Goal: Transaction & Acquisition: Purchase product/service

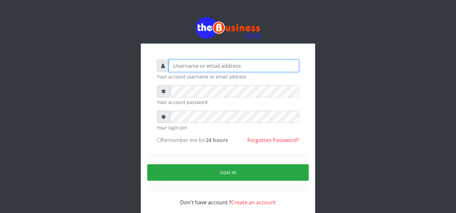
click at [172, 67] on input "text" at bounding box center [234, 66] width 130 height 12
type input "father"
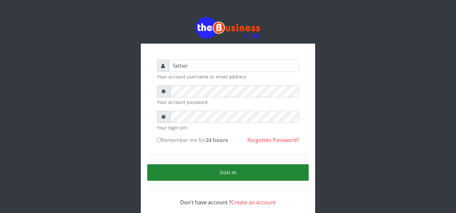
click at [226, 169] on button "Sign in" at bounding box center [227, 172] width 161 height 16
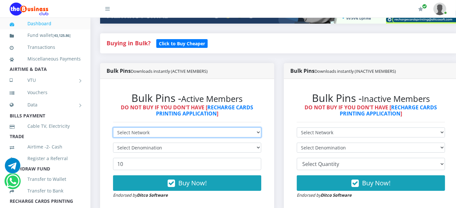
click at [151, 130] on select "Select Network MTN Globacom 9Mobile Airtel" at bounding box center [187, 132] width 148 height 10
click at [149, 134] on select "Select Network MTN Globacom 9Mobile Airtel" at bounding box center [187, 132] width 148 height 10
select select "MTN"
click at [113, 128] on select "Select Network MTN Globacom 9Mobile Airtel" at bounding box center [187, 132] width 148 height 10
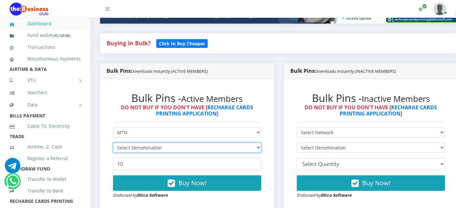
click at [143, 148] on select "Select Denomination" at bounding box center [187, 147] width 148 height 10
click at [113, 143] on select "Select Denomination MTN NGN100 - ₦96.99 MTN NGN200 - ₦193.98 MTN NGN400 - ₦387.…" at bounding box center [187, 147] width 148 height 10
click at [134, 151] on select "Select Denomination MTN NGN100 - ₦96.99 MTN NGN200 - ₦193.98 MTN NGN400 - ₦387.…" at bounding box center [187, 147] width 148 height 10
select select "193.98-200"
click at [113, 143] on select "Select Denomination MTN NGN100 - ₦96.99 MTN NGN200 - ₦193.98 MTN NGN400 - ₦387.…" at bounding box center [187, 147] width 148 height 10
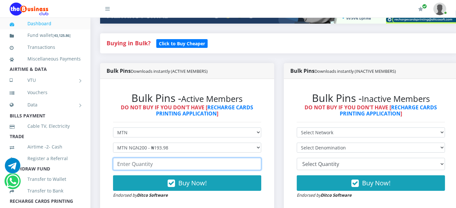
click at [136, 160] on input "number" at bounding box center [187, 164] width 148 height 12
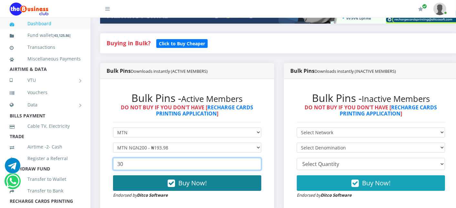
type input "30"
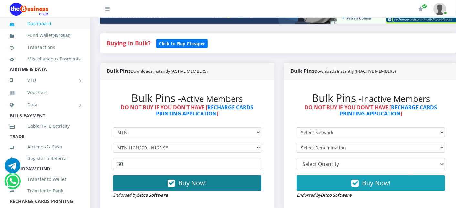
click at [140, 183] on button "Buy Now!" at bounding box center [187, 182] width 148 height 15
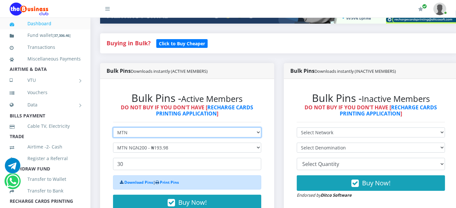
click at [130, 134] on select "Select Network MTN Globacom 9Mobile Airtel" at bounding box center [187, 132] width 148 height 10
click at [113, 128] on select "Select Network MTN Globacom 9Mobile Airtel" at bounding box center [187, 132] width 148 height 10
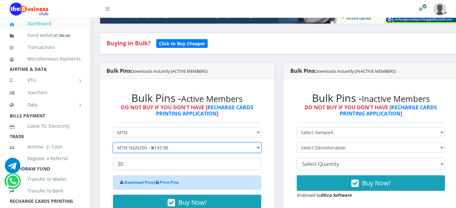
click at [131, 147] on select "Select Denomination MTN NGN100 - ₦96.99 MTN NGN200 - ₦193.98 MTN NGN400 - ₦387.…" at bounding box center [187, 147] width 148 height 10
select select "96.99-100"
click at [113, 143] on select "Select Denomination MTN NGN100 - ₦96.99 MTN NGN200 - ₦193.98 MTN NGN400 - ₦387.…" at bounding box center [187, 147] width 148 height 10
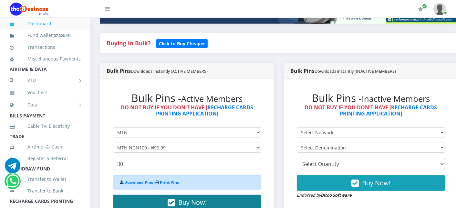
click at [140, 197] on button "Buy Now!" at bounding box center [187, 201] width 148 height 15
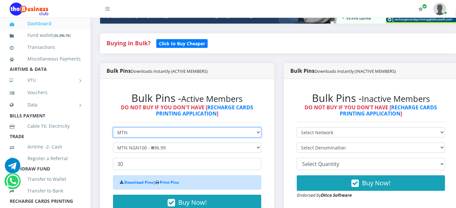
click at [128, 135] on select "Select Network MTN Globacom 9Mobile Airtel" at bounding box center [187, 132] width 148 height 10
select select "Airtel"
click at [113, 128] on select "Select Network MTN Globacom 9Mobile Airtel" at bounding box center [187, 132] width 148 height 10
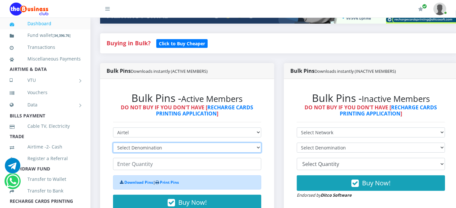
click at [124, 148] on select "Select Denomination Airtel NGN100 - ₦96.38 Airtel NGN200 - ₦192.76 Airtel NGN50…" at bounding box center [187, 147] width 148 height 10
select select "192.76-200"
click at [113, 143] on select "Select Denomination Airtel NGN100 - ₦96.38 Airtel NGN200 - ₦192.76 Airtel NGN50…" at bounding box center [187, 147] width 148 height 10
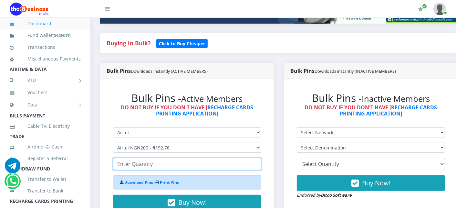
click at [125, 167] on input "number" at bounding box center [187, 164] width 148 height 12
type input "6"
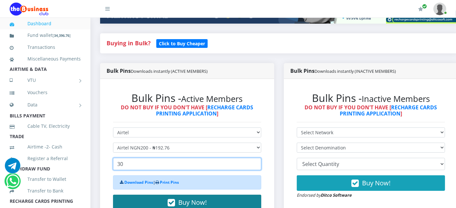
type input "30"
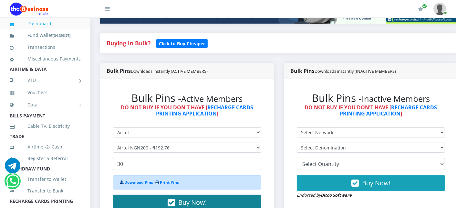
click at [147, 201] on button "Buy Now!" at bounding box center [187, 201] width 148 height 15
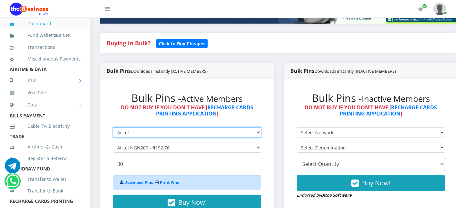
click at [140, 132] on select "Select Network MTN Globacom 9Mobile Airtel" at bounding box center [187, 132] width 148 height 10
select select "MTN"
click at [113, 128] on select "Select Network MTN Globacom 9Mobile Airtel" at bounding box center [187, 132] width 148 height 10
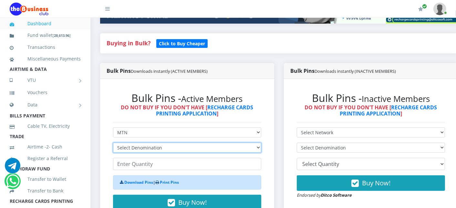
click at [133, 145] on select "Select Denomination MTN NGN100 - ₦96.99 MTN NGN200 - ₦193.98 MTN NGN400 - ₦387.…" at bounding box center [187, 147] width 148 height 10
select select "193.98-200"
click at [113, 143] on select "Select Denomination MTN NGN100 - ₦96.99 MTN NGN200 - ₦193.98 MTN NGN400 - ₦387.…" at bounding box center [187, 147] width 148 height 10
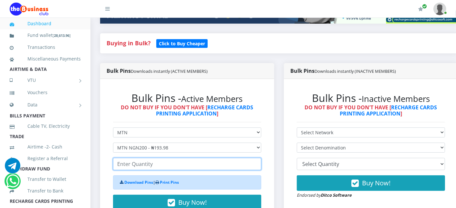
click at [137, 163] on input "number" at bounding box center [187, 164] width 148 height 12
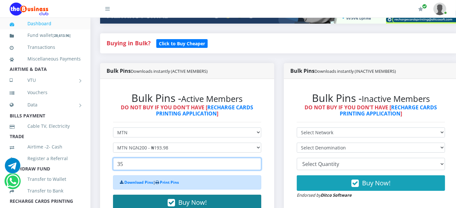
type input "35"
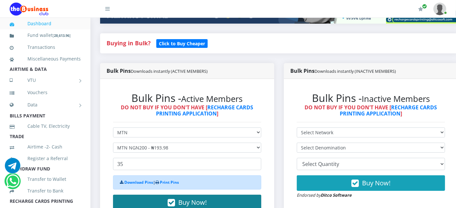
click at [143, 200] on button "Buy Now!" at bounding box center [187, 201] width 148 height 15
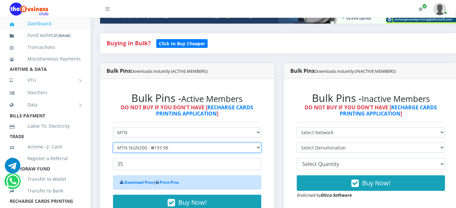
click at [142, 150] on select "Select Denomination MTN NGN100 - ₦96.99 MTN NGN200 - ₦193.98 MTN NGN400 - ₦387.…" at bounding box center [187, 147] width 148 height 10
select select "484.95-500"
click at [113, 143] on select "Select Denomination MTN NGN100 - ₦96.99 MTN NGN200 - ₦193.98 MTN NGN400 - ₦387.…" at bounding box center [187, 147] width 148 height 10
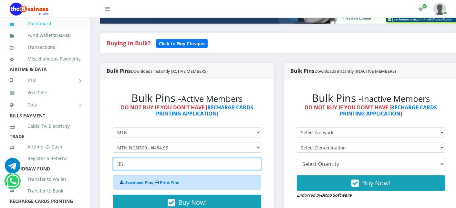
click at [128, 166] on input "35" at bounding box center [187, 164] width 148 height 12
type input "3"
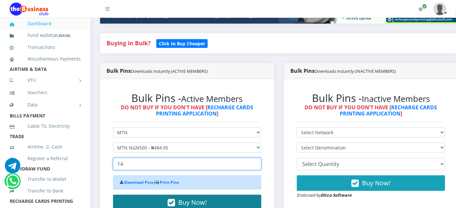
type input "14"
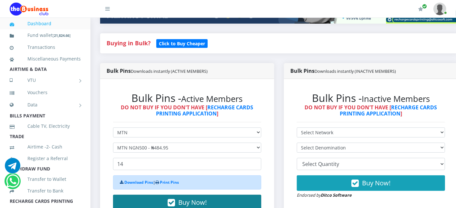
click at [153, 198] on button "Buy Now!" at bounding box center [187, 201] width 148 height 15
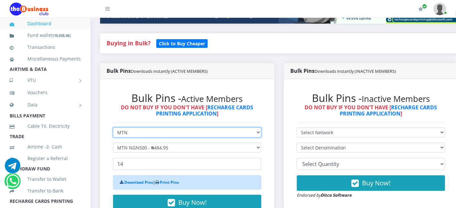
click at [144, 130] on select "Select Network MTN Globacom 9Mobile Airtel" at bounding box center [187, 132] width 148 height 10
select select "Airtel"
click at [113, 128] on select "Select Network MTN Globacom 9Mobile Airtel" at bounding box center [187, 132] width 148 height 10
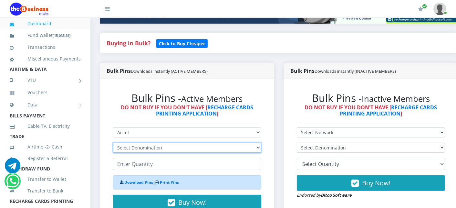
click at [132, 147] on select "Select Denomination Airtel NGN100 - ₦96.38 Airtel NGN200 - ₦192.76 Airtel NGN50…" at bounding box center [187, 147] width 148 height 10
click at [113, 143] on select "Select Denomination Airtel NGN100 - ₦96.38 Airtel NGN200 - ₦192.76 Airtel NGN50…" at bounding box center [187, 147] width 148 height 10
click at [133, 148] on select "Select Denomination Airtel NGN100 - ₦96.38 Airtel NGN200 - ₦192.76 Airtel NGN50…" at bounding box center [187, 147] width 148 height 10
select select "192.76-200"
click at [113, 143] on select "Select Denomination Airtel NGN100 - ₦96.38 Airtel NGN200 - ₦192.76 Airtel NGN50…" at bounding box center [187, 147] width 148 height 10
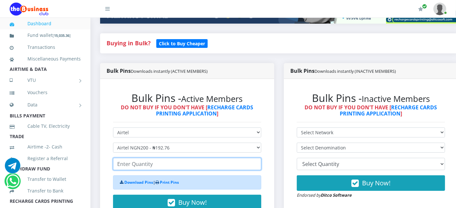
click at [134, 166] on input "number" at bounding box center [187, 164] width 148 height 12
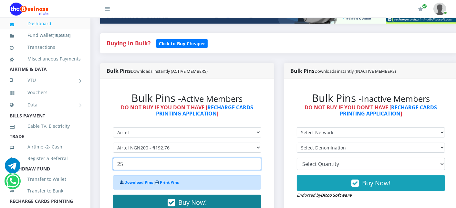
type input "25"
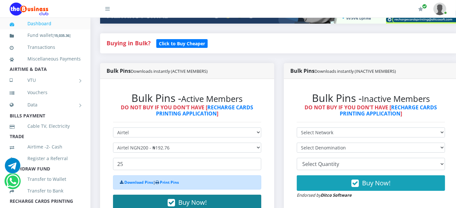
click at [154, 198] on button "Buy Now!" at bounding box center [187, 201] width 148 height 15
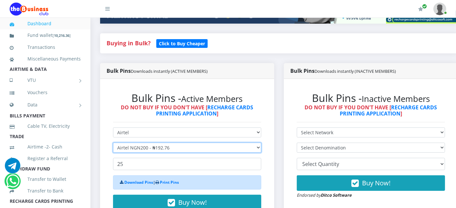
click at [143, 148] on select "Select Denomination Airtel NGN100 - ₦96.38 Airtel NGN200 - ₦192.76 Airtel NGN50…" at bounding box center [187, 147] width 148 height 10
click at [113, 143] on select "Select Denomination Airtel NGN100 - ₦96.38 Airtel NGN200 - ₦192.76 Airtel NGN50…" at bounding box center [187, 147] width 148 height 10
click at [142, 148] on select "Select Denomination Airtel NGN100 - ₦96.38 Airtel NGN200 - ₦192.76 Airtel NGN50…" at bounding box center [187, 147] width 148 height 10
select select "481.9-500"
click at [113, 143] on select "Select Denomination Airtel NGN100 - ₦96.38 Airtel NGN200 - ₦192.76 Airtel NGN50…" at bounding box center [187, 147] width 148 height 10
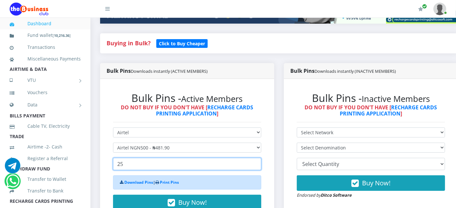
click at [133, 164] on input "25" at bounding box center [187, 164] width 148 height 12
type input "2"
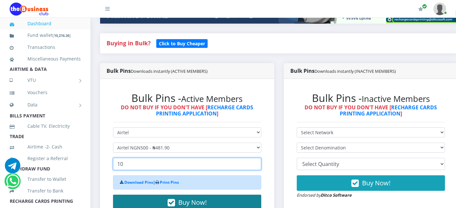
type input "10"
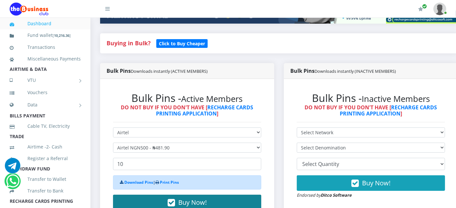
click at [138, 196] on button "Buy Now!" at bounding box center [187, 201] width 148 height 15
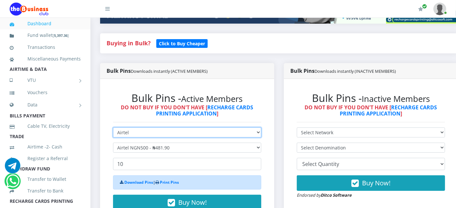
click at [132, 133] on select "Select Network MTN Globacom 9Mobile Airtel" at bounding box center [187, 132] width 148 height 10
select select "Glo"
click at [113, 128] on select "Select Network MTN Globacom 9Mobile Airtel" at bounding box center [187, 132] width 148 height 10
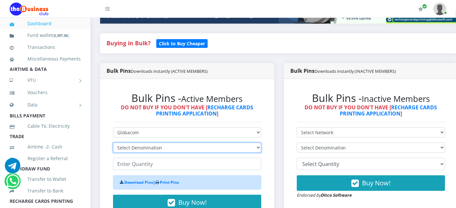
click at [129, 147] on select "Select Denomination Glo NGN100 - ₦96.55 Glo NGN200 - ₦193.10 Glo NGN500 - ₦482.…" at bounding box center [187, 147] width 148 height 10
select select "96.55-100"
click at [113, 143] on select "Select Denomination Glo NGN100 - ₦96.55 Glo NGN200 - ₦193.10 Glo NGN500 - ₦482.…" at bounding box center [187, 147] width 148 height 10
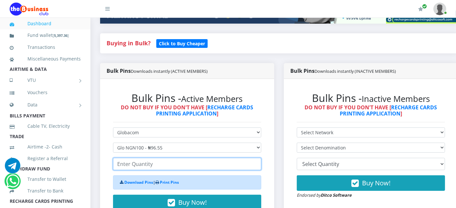
click at [127, 165] on input "number" at bounding box center [187, 164] width 148 height 12
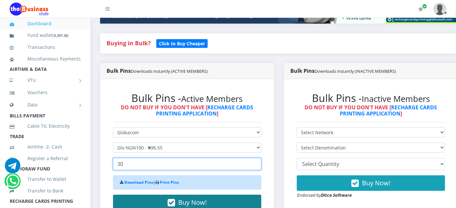
type input "30"
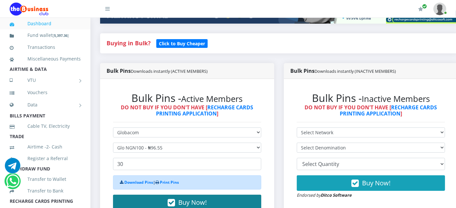
click at [133, 201] on button "Buy Now!" at bounding box center [187, 201] width 148 height 15
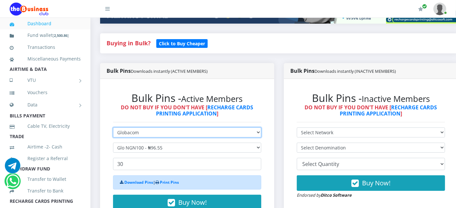
click at [141, 131] on select "Select Network MTN Globacom 9Mobile Airtel" at bounding box center [187, 132] width 148 height 10
select select "Airtel"
click at [113, 128] on select "Select Network MTN Globacom 9Mobile Airtel" at bounding box center [187, 132] width 148 height 10
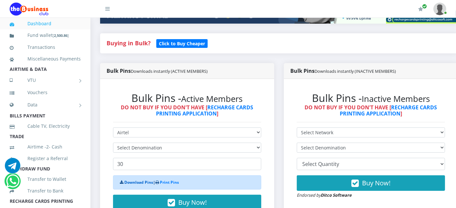
click at [125, 183] on link "Download Pins" at bounding box center [138, 181] width 29 height 5
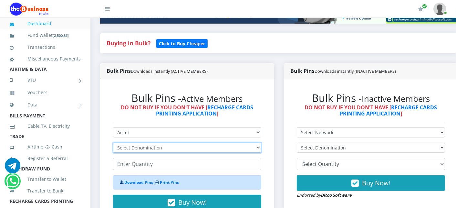
click at [134, 151] on select "Select Denomination Airtel NGN100 - ₦96.38 Airtel NGN200 - ₦192.76 Airtel NGN50…" at bounding box center [187, 147] width 148 height 10
click at [135, 149] on select "Select Denomination Airtel NGN100 - ₦96.38 Airtel NGN200 - ₦192.76 Airtel NGN50…" at bounding box center [187, 147] width 148 height 10
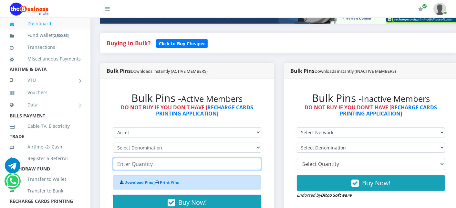
click at [135, 166] on input "number" at bounding box center [187, 164] width 148 height 12
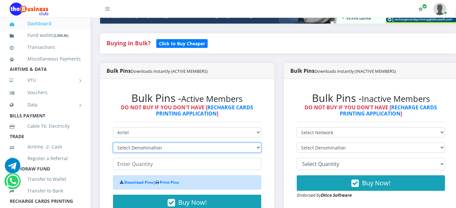
click at [138, 150] on select "Select Denomination Airtel NGN100 - ₦96.38 Airtel NGN200 - ₦192.76 Airtel NGN50…" at bounding box center [187, 147] width 148 height 10
select select "96.38-100"
click at [113, 143] on select "Select Denomination Airtel NGN100 - ₦96.38 Airtel NGN200 - ₦192.76 Airtel NGN50…" at bounding box center [187, 147] width 148 height 10
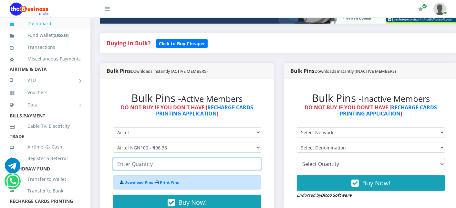
click at [135, 165] on input "number" at bounding box center [187, 164] width 148 height 12
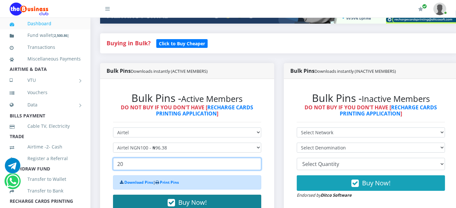
type input "20"
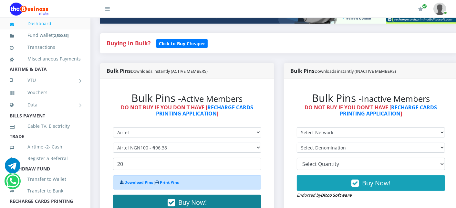
click at [147, 198] on button "Buy Now!" at bounding box center [187, 201] width 148 height 15
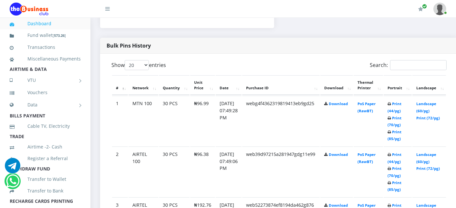
scroll to position [344, 0]
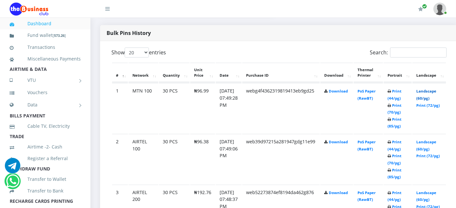
click at [436, 91] on link "Landscape (60/pg)" at bounding box center [426, 94] width 20 height 12
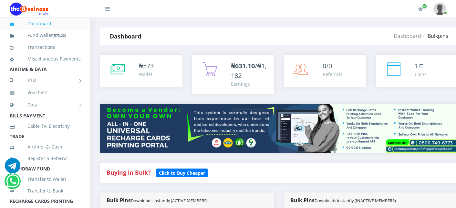
select select "Airtel"
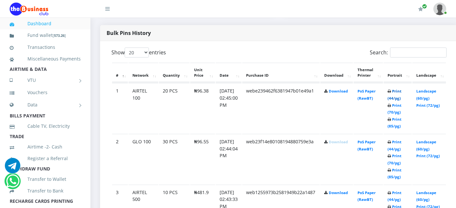
click at [401, 92] on link "Print (44/pg)" at bounding box center [394, 94] width 14 height 12
click at [401, 141] on link "Print (44/pg)" at bounding box center [394, 145] width 14 height 12
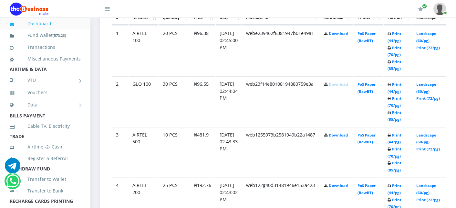
scroll to position [396, 0]
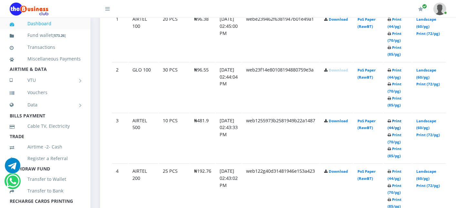
click at [401, 120] on link "Print (44/pg)" at bounding box center [394, 124] width 14 height 12
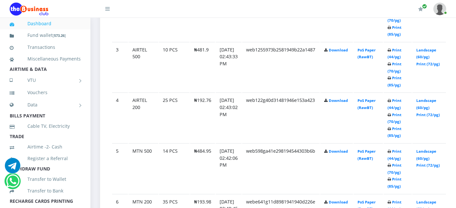
scroll to position [468, 0]
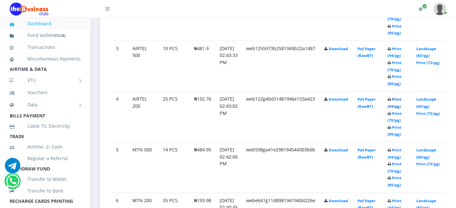
click at [401, 98] on link "Print (44/pg)" at bounding box center [394, 103] width 14 height 12
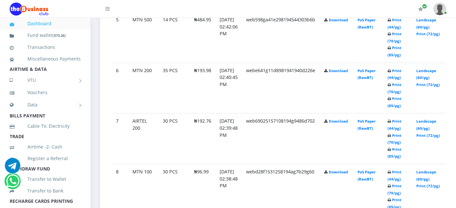
scroll to position [612, 0]
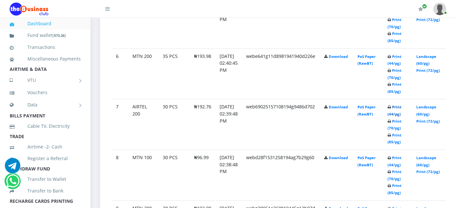
click at [401, 105] on link "Print (44/pg)" at bounding box center [394, 110] width 14 height 12
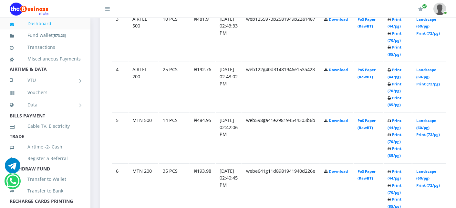
scroll to position [483, 0]
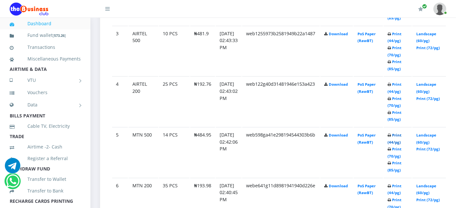
click at [401, 133] on link "Print (44/pg)" at bounding box center [394, 138] width 14 height 12
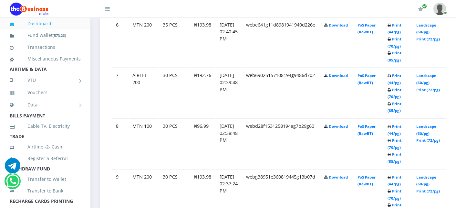
scroll to position [645, 0]
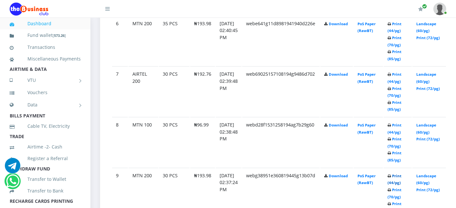
click at [401, 173] on link "Print (44/pg)" at bounding box center [394, 179] width 14 height 12
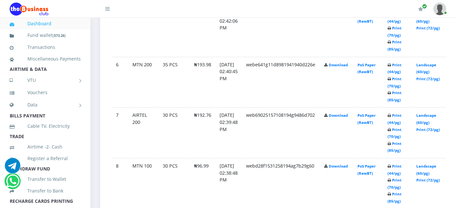
scroll to position [602, 0]
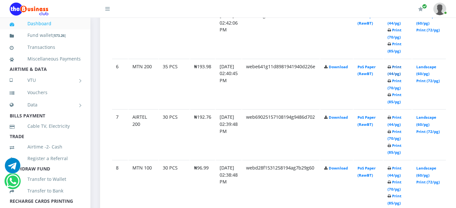
click at [401, 64] on link "Print (44/pg)" at bounding box center [394, 70] width 14 height 12
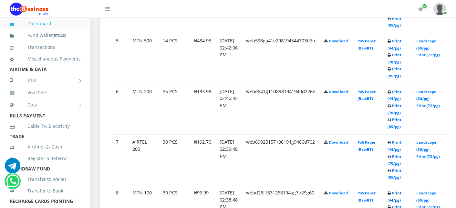
scroll to position [602, 0]
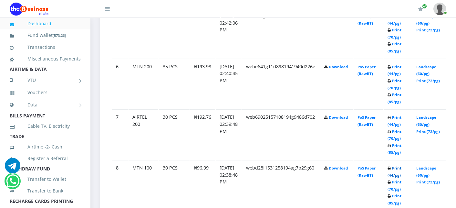
click at [401, 165] on link "Print (44/pg)" at bounding box center [394, 171] width 14 height 12
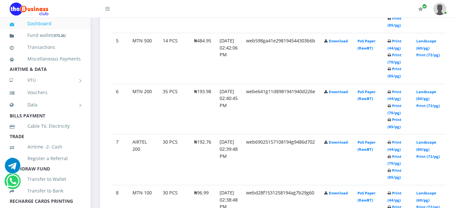
scroll to position [602, 0]
